Goal: Task Accomplishment & Management: Manage account settings

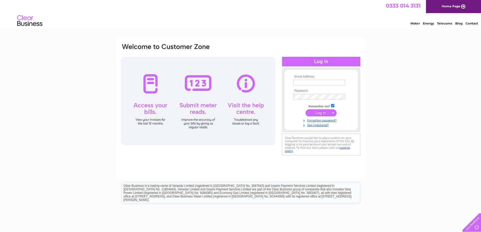
type input "mikemannouris@gmail.com"
click at [319, 112] on input "submit" at bounding box center [320, 112] width 31 height 7
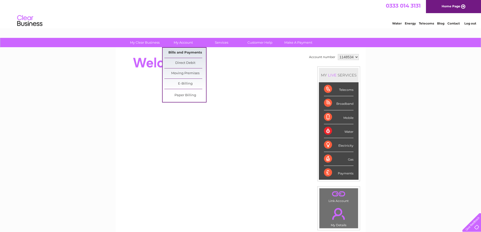
click at [175, 53] on link "Bills and Payments" at bounding box center [185, 53] width 42 height 10
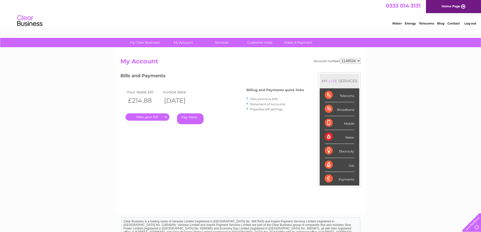
click at [267, 62] on h2 "My Account" at bounding box center [240, 63] width 240 height 10
click at [151, 118] on link "." at bounding box center [147, 116] width 44 height 7
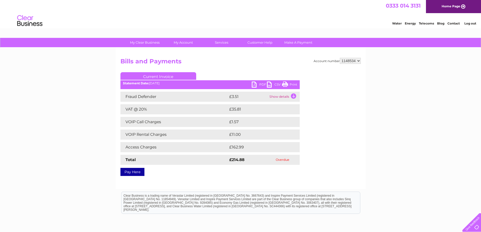
click at [256, 84] on link "PDF" at bounding box center [259, 85] width 15 height 7
click at [161, 73] on link "Current Invoice" at bounding box center [158, 76] width 76 height 8
click at [255, 85] on link "PDF" at bounding box center [259, 85] width 15 height 7
